Goal: Transaction & Acquisition: Purchase product/service

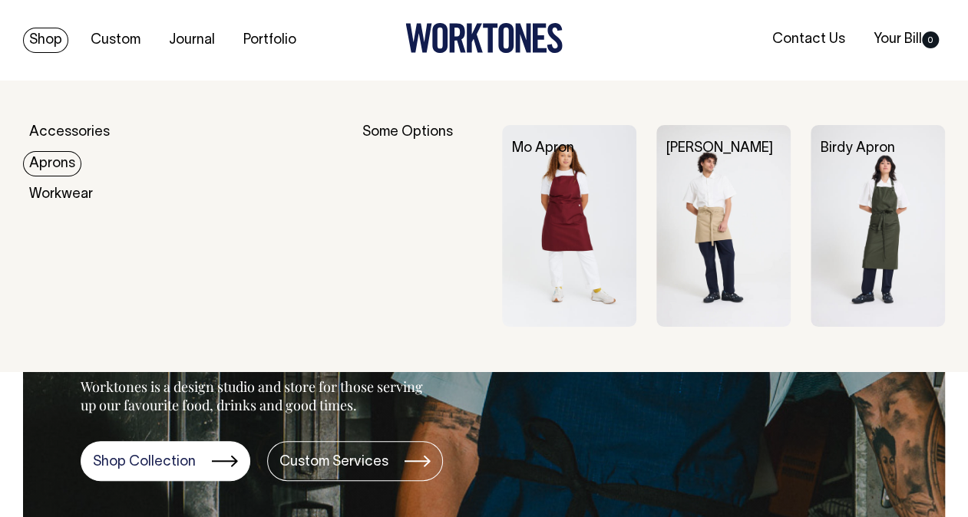
click at [63, 160] on link "Aprons" at bounding box center [52, 163] width 58 height 25
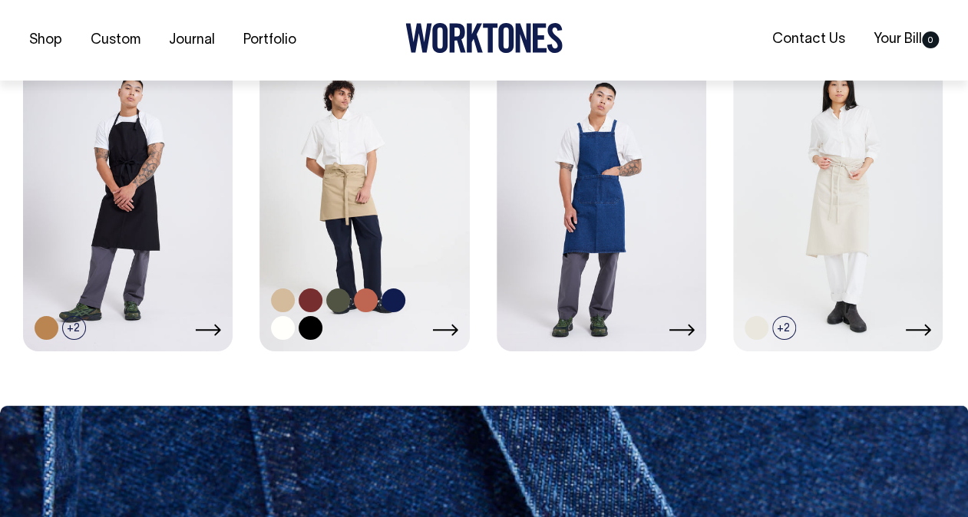
scroll to position [767, 0]
click at [341, 203] on link at bounding box center [363, 193] width 209 height 312
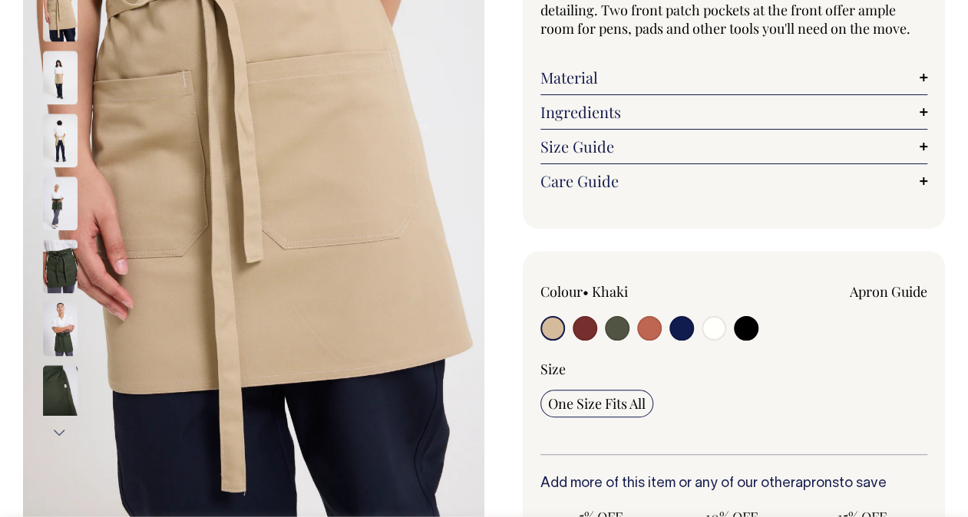
click at [608, 327] on input "radio" at bounding box center [617, 328] width 25 height 25
radio input "true"
select select "Olive"
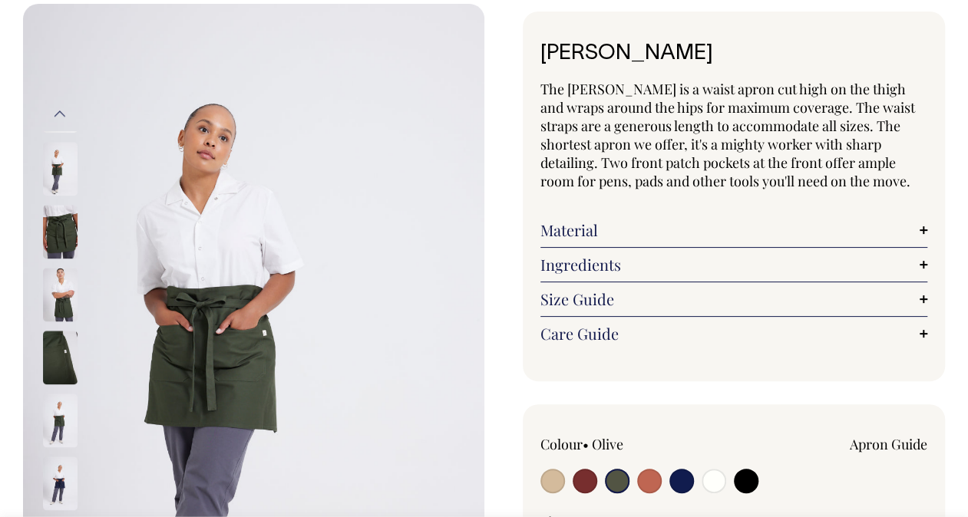
scroll to position [77, 0]
